Goal: Navigation & Orientation: Find specific page/section

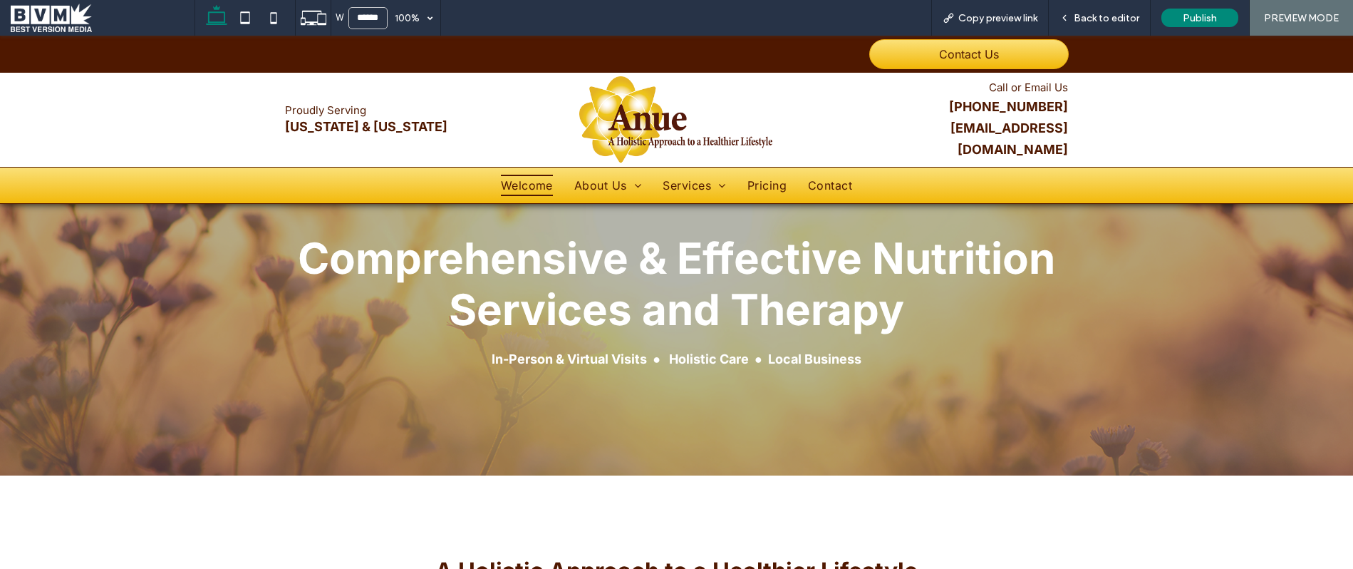
scroll to position [14, 0]
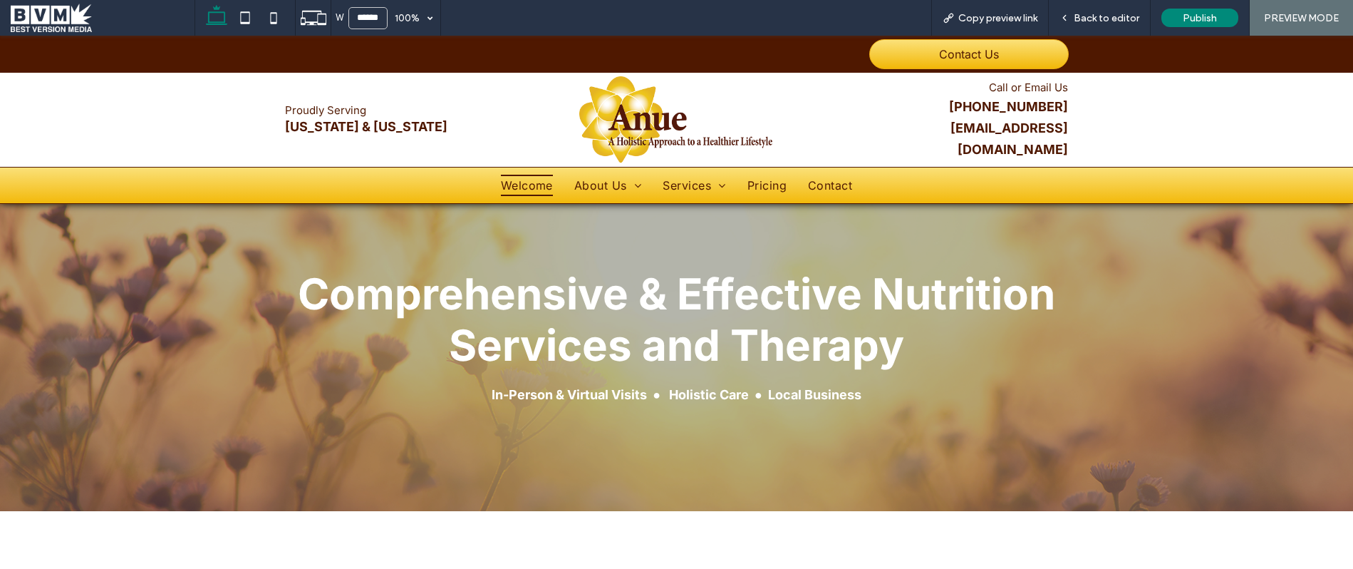
click at [1305, 21] on span "PREVIEW MODE" at bounding box center [1301, 18] width 75 height 12
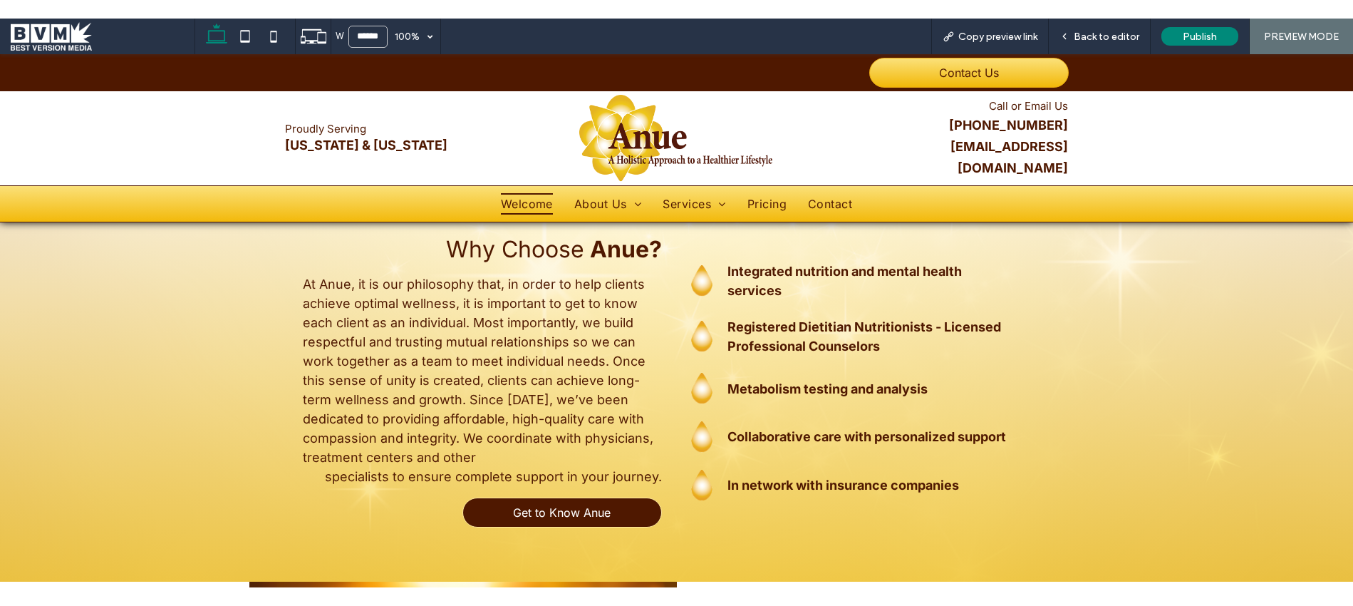
scroll to position [0, 0]
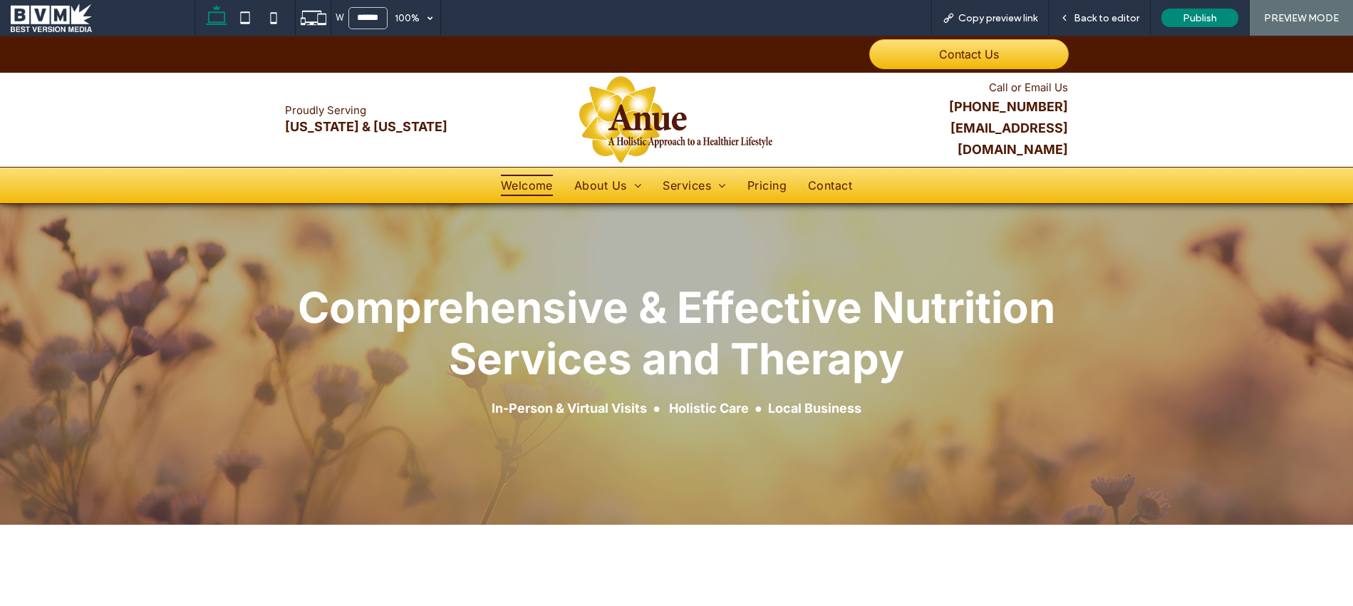
click at [41, 17] on span at bounding box center [103, 18] width 184 height 29
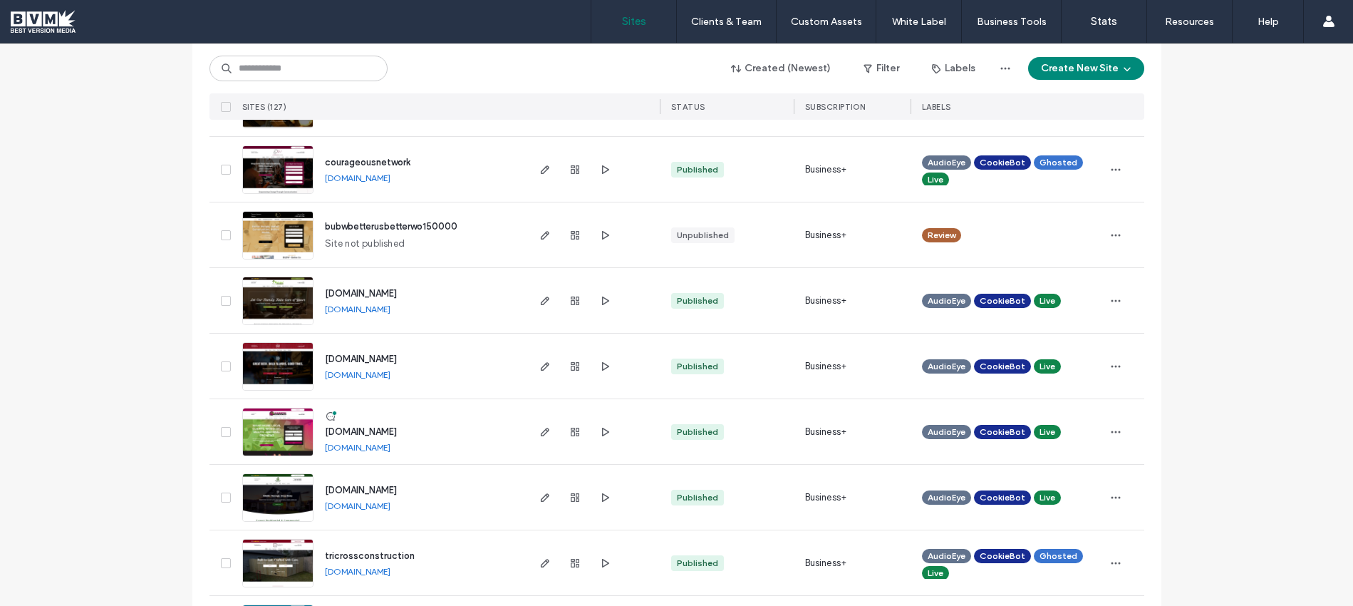
scroll to position [2317, 0]
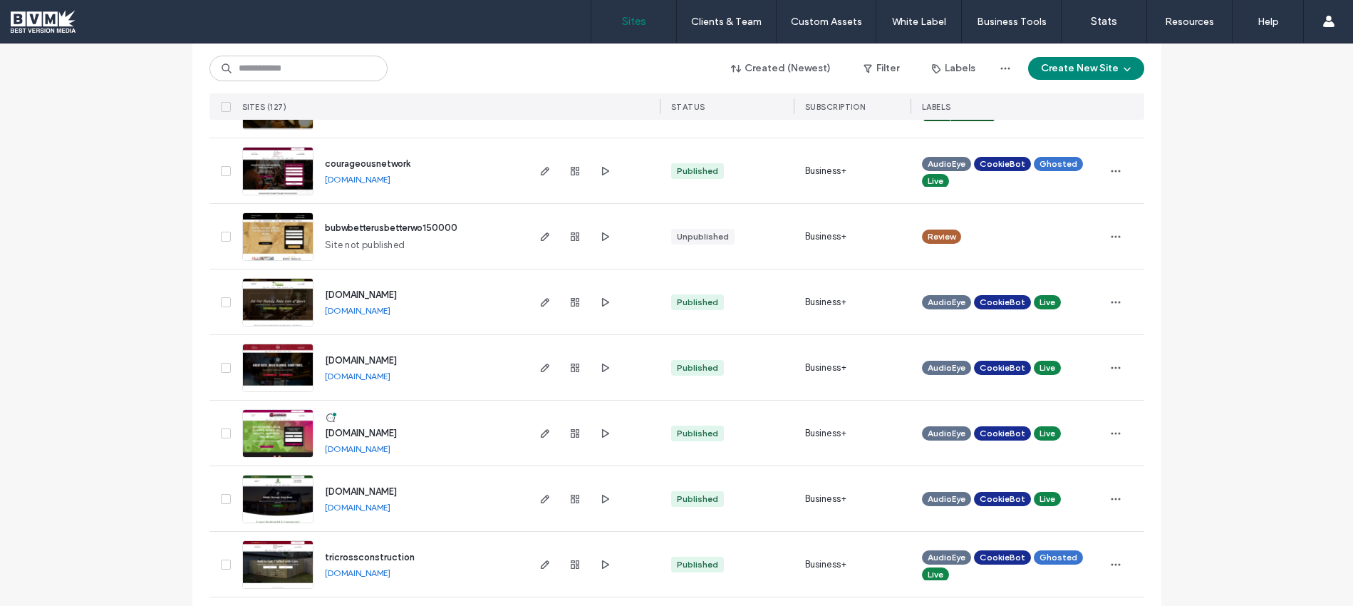
click at [257, 425] on img at bounding box center [278, 458] width 70 height 97
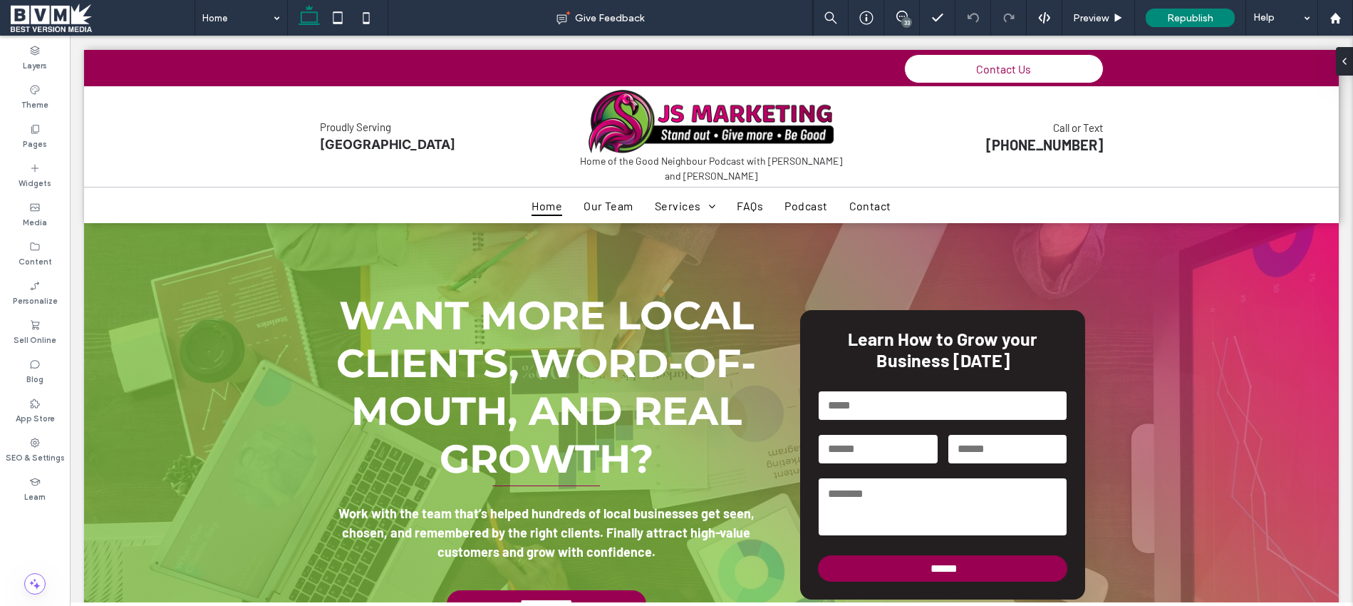
click at [52, 12] on span at bounding box center [103, 18] width 184 height 29
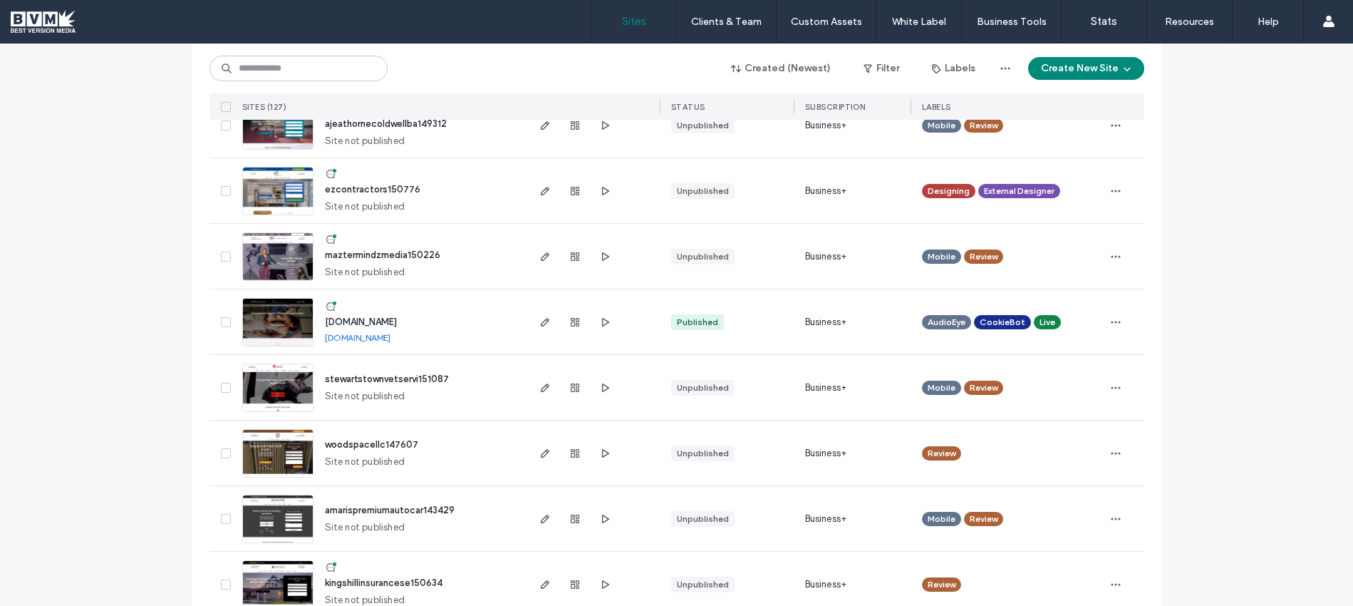
scroll to position [1510, 0]
click at [256, 264] on img at bounding box center [278, 282] width 70 height 97
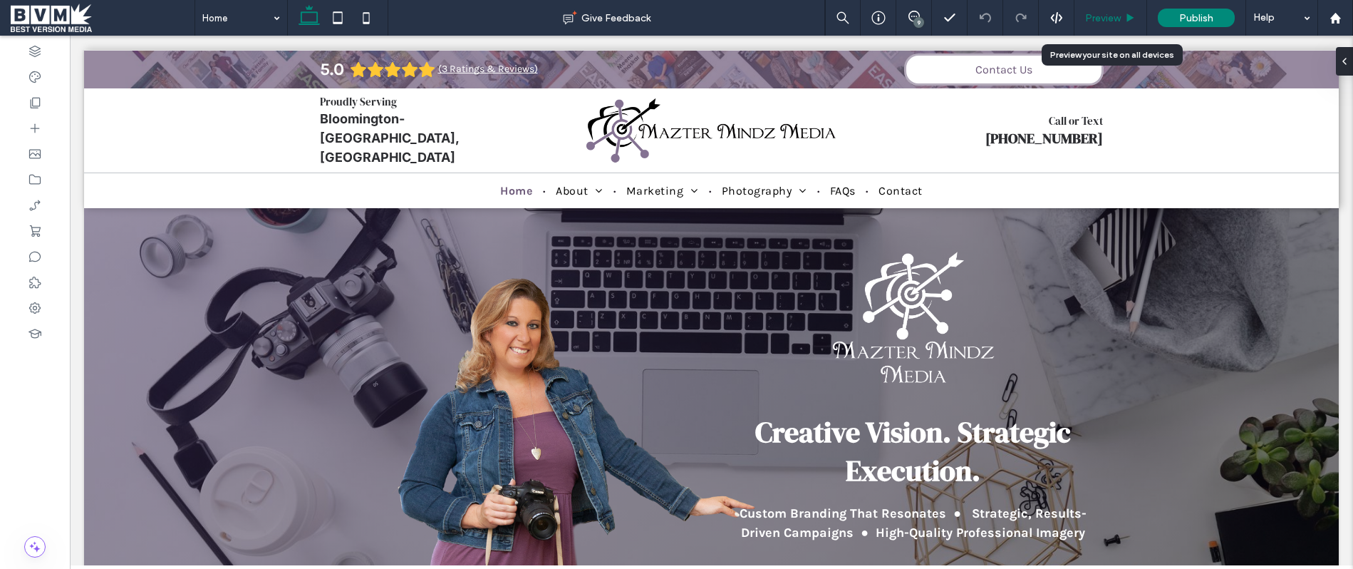
click at [1104, 19] on span "Preview" at bounding box center [1103, 18] width 36 height 12
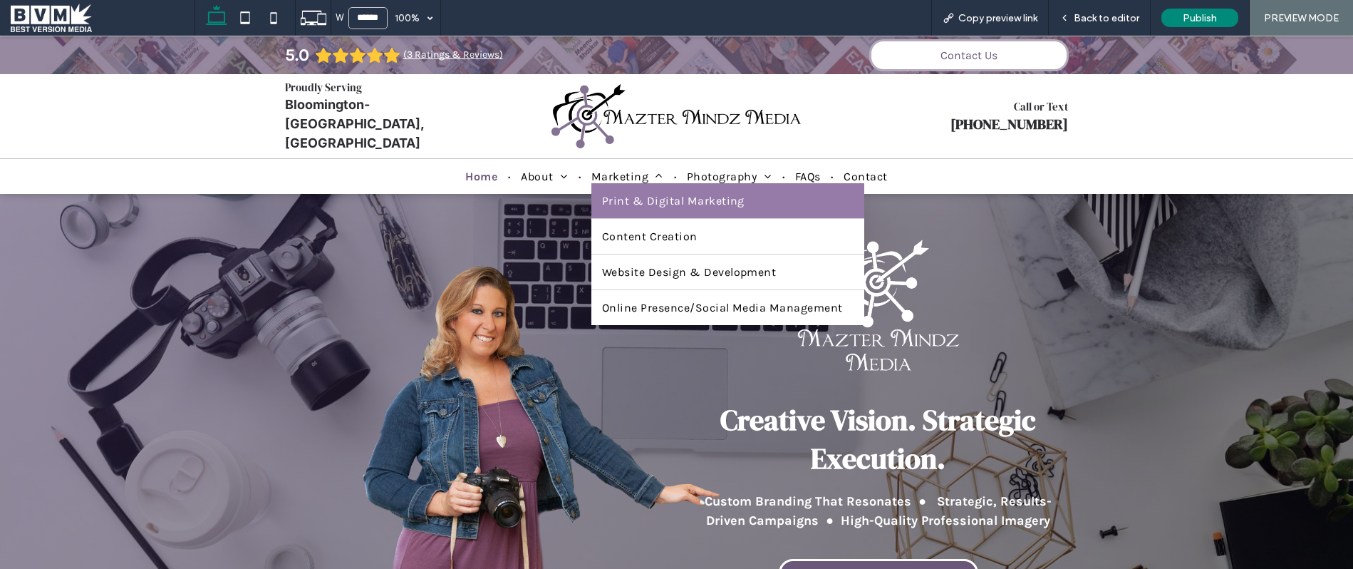
click at [636, 195] on span "Print & Digital Marketing" at bounding box center [673, 201] width 143 height 14
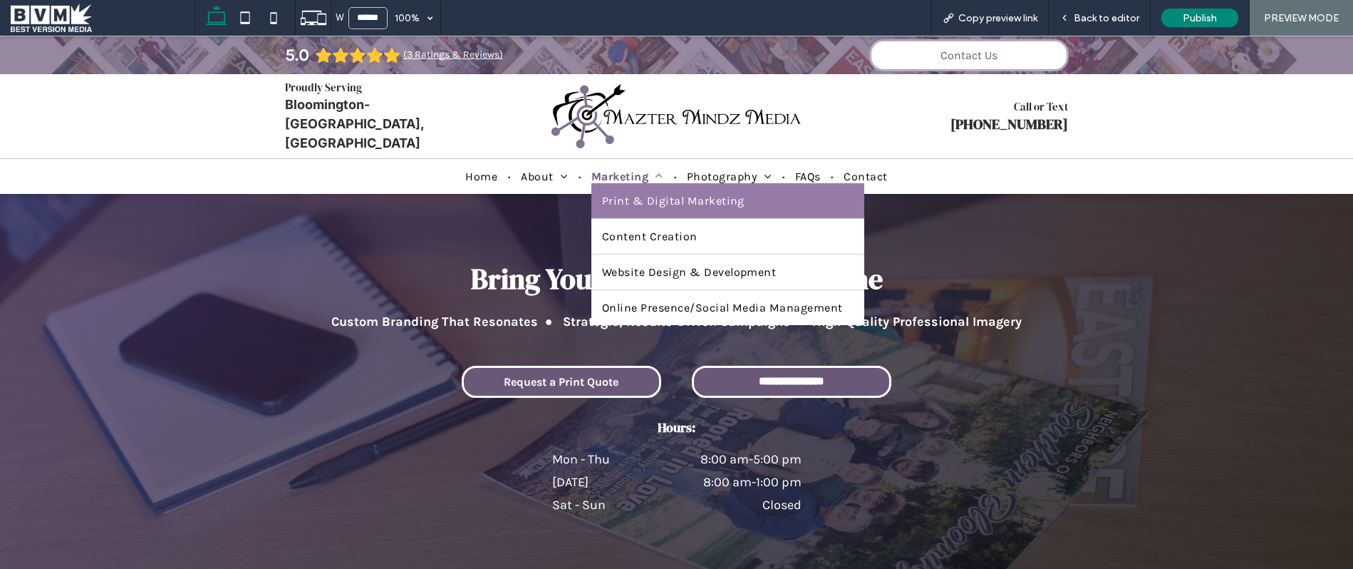
click at [628, 170] on span "Marketing" at bounding box center [627, 177] width 72 height 14
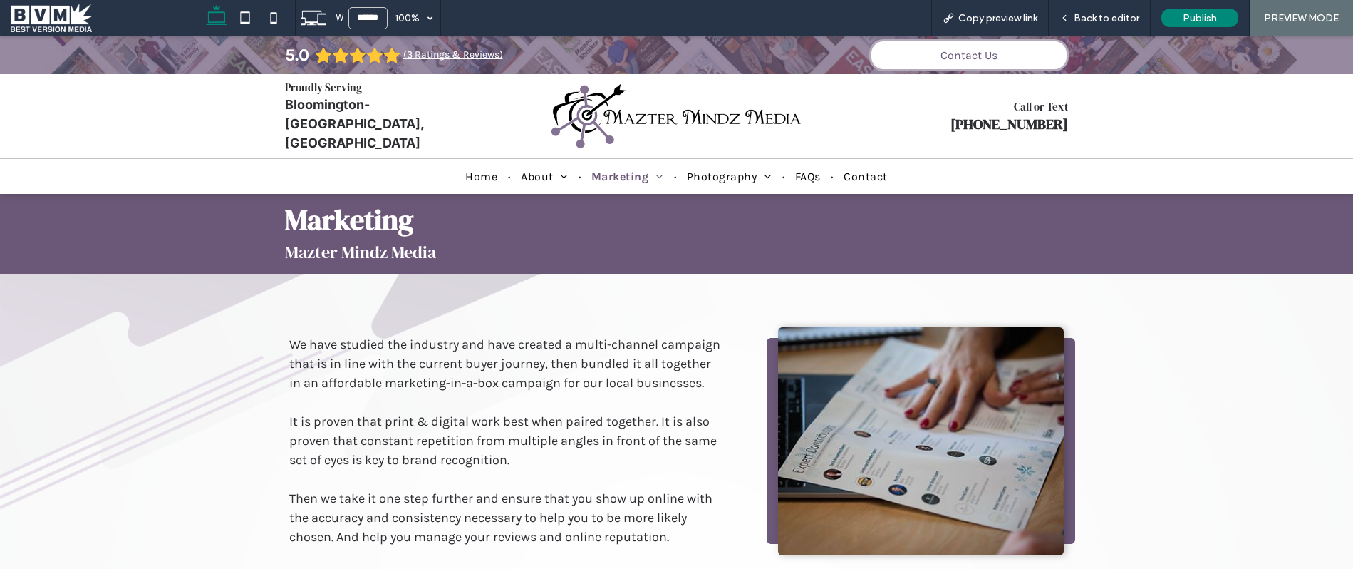
click at [60, 27] on span at bounding box center [103, 18] width 184 height 29
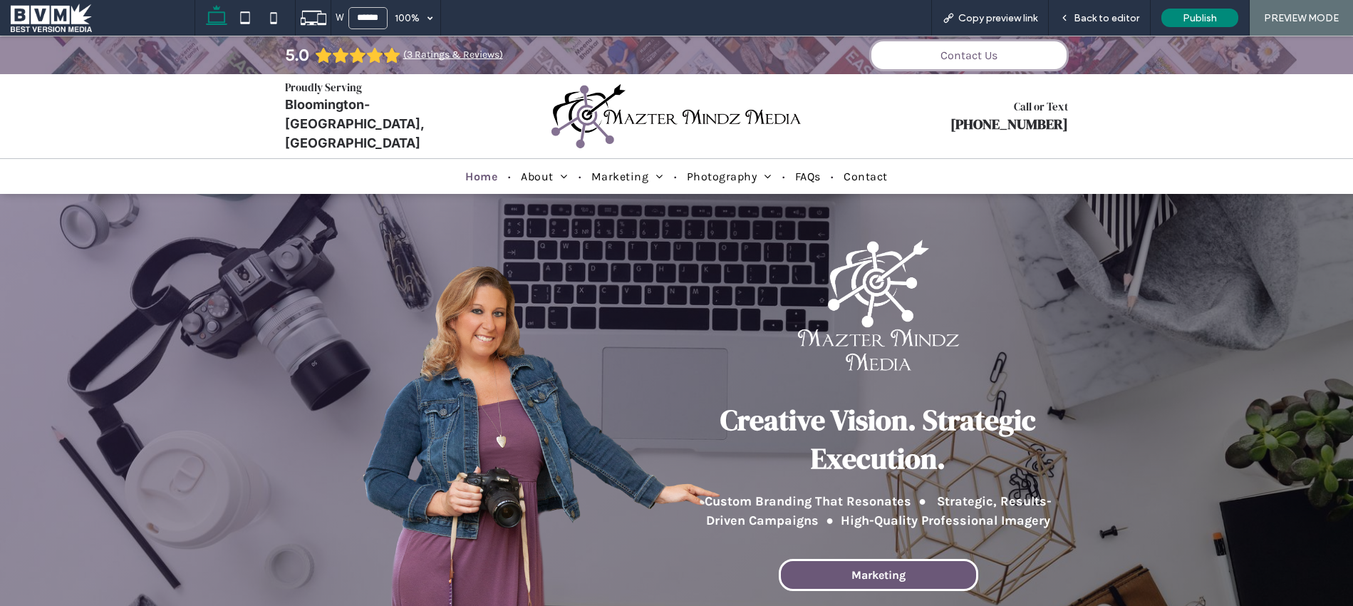
click at [63, 18] on span at bounding box center [103, 18] width 184 height 29
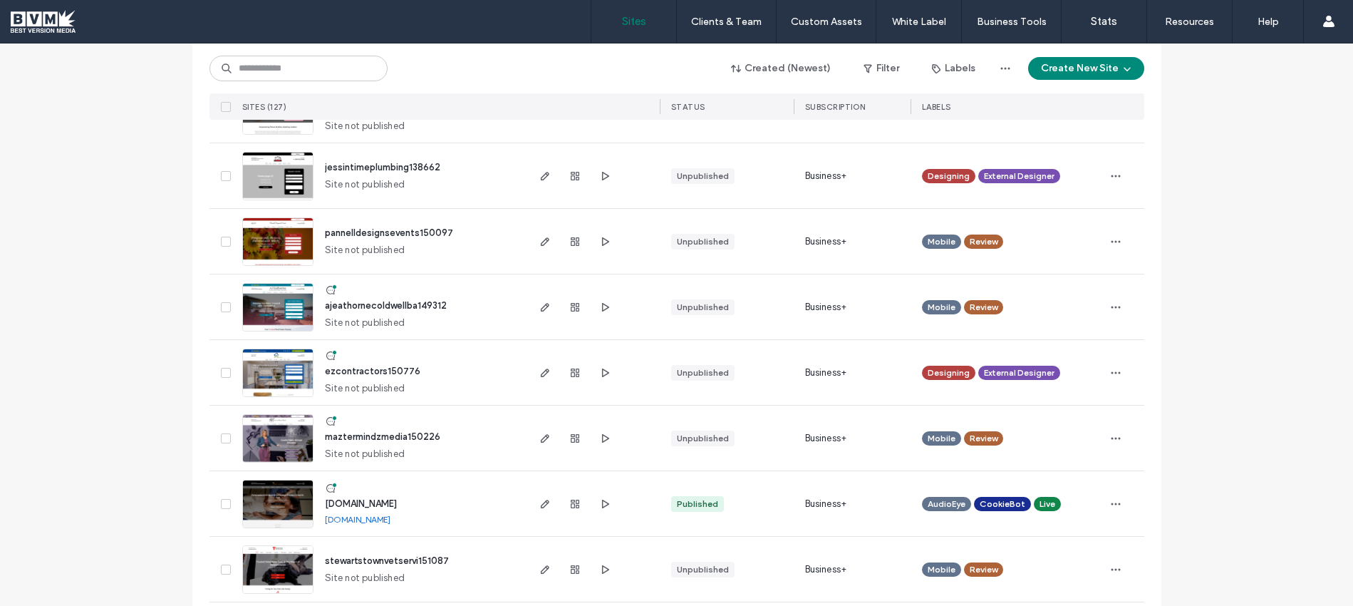
scroll to position [1354, 0]
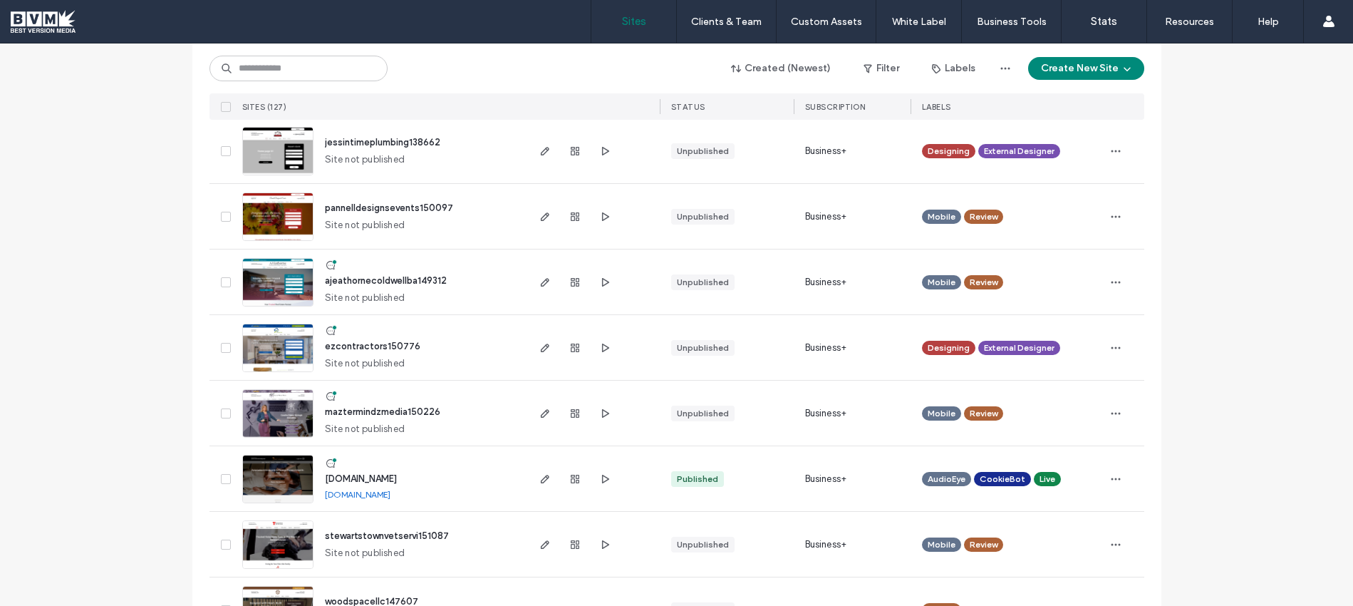
click at [261, 343] on img at bounding box center [278, 372] width 70 height 97
